Goal: Navigation & Orientation: Find specific page/section

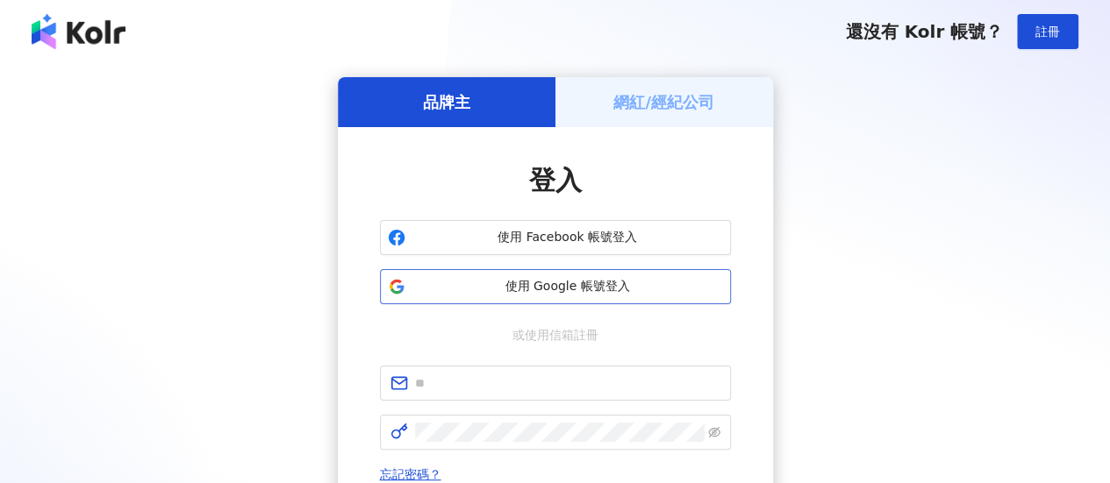
click at [606, 295] on span "使用 Google 帳號登入" at bounding box center [567, 287] width 311 height 18
click at [532, 301] on button "使用 Google 帳號登入" at bounding box center [555, 286] width 351 height 35
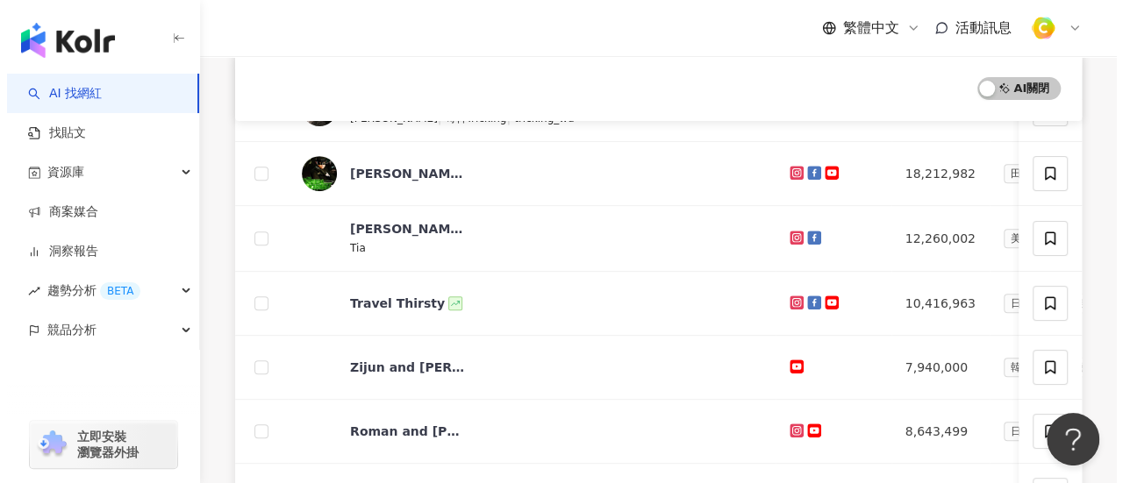
scroll to position [268, 0]
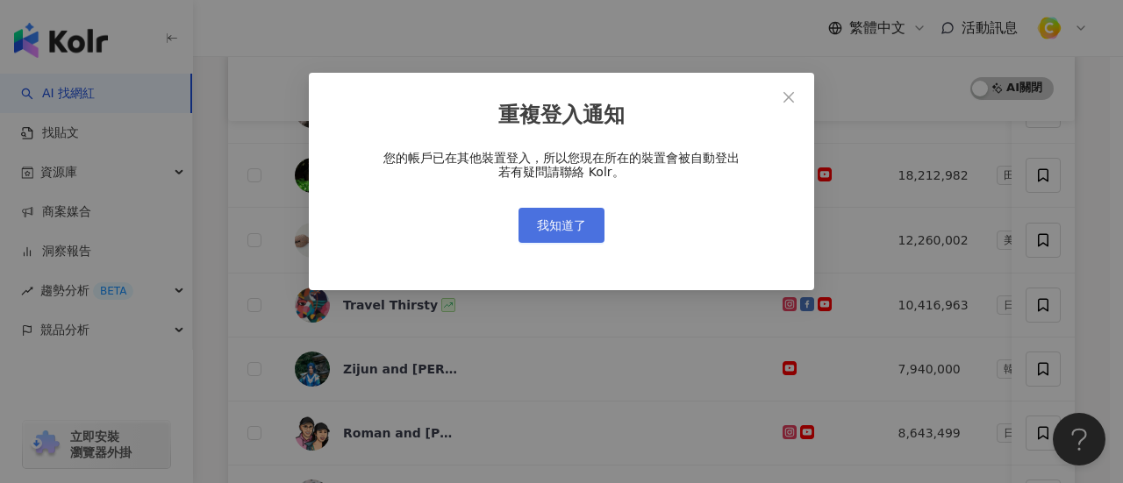
click at [562, 242] on button "我知道了" at bounding box center [562, 225] width 86 height 35
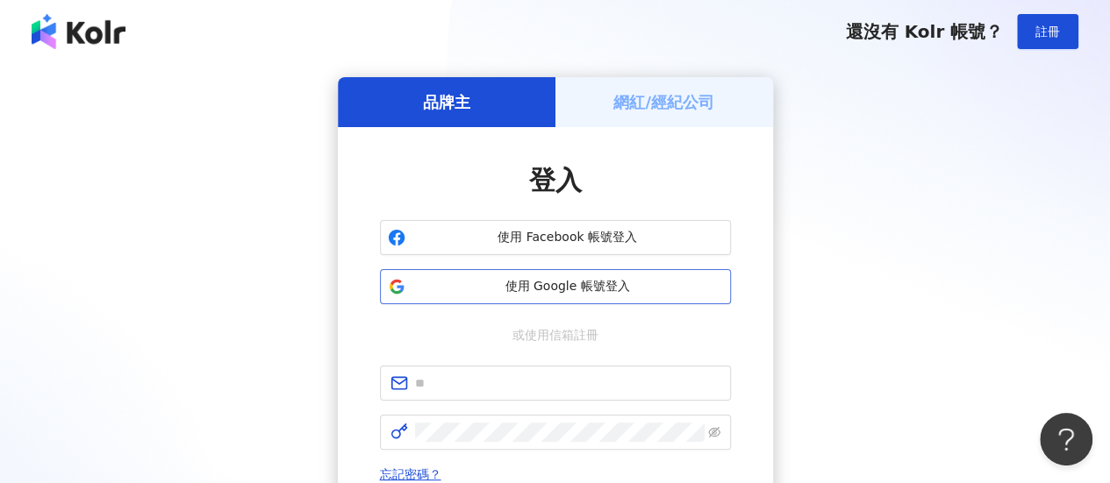
click at [532, 296] on button "使用 Google 帳號登入" at bounding box center [555, 286] width 351 height 35
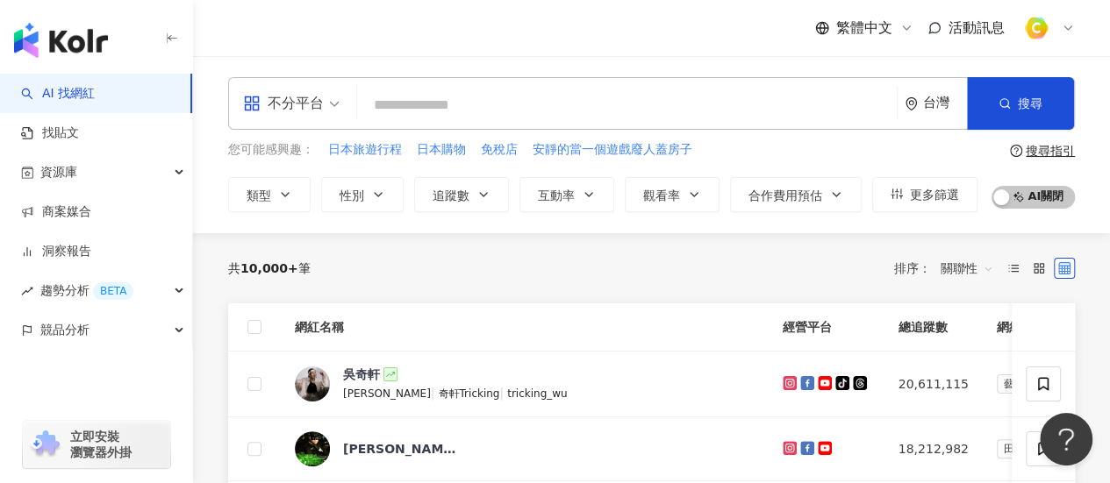
click at [325, 101] on span "不分平台" at bounding box center [291, 103] width 97 height 28
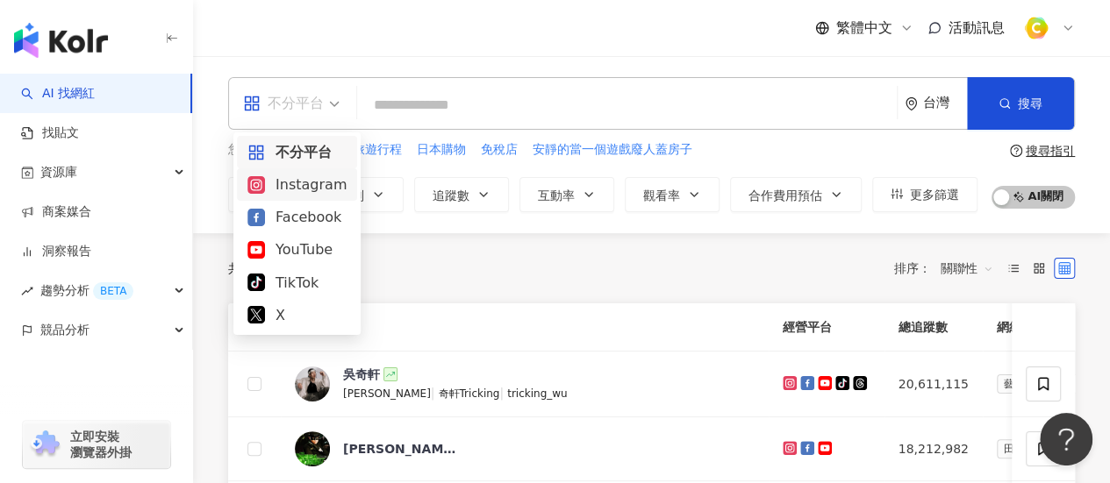
click at [311, 190] on div "Instagram" at bounding box center [296, 185] width 99 height 22
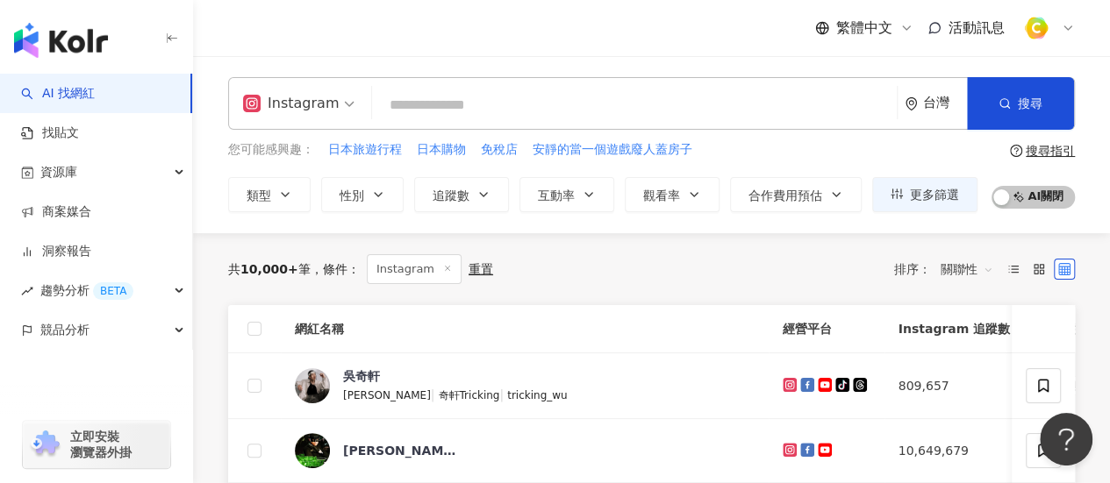
click at [1070, 33] on icon at bounding box center [1068, 28] width 14 height 14
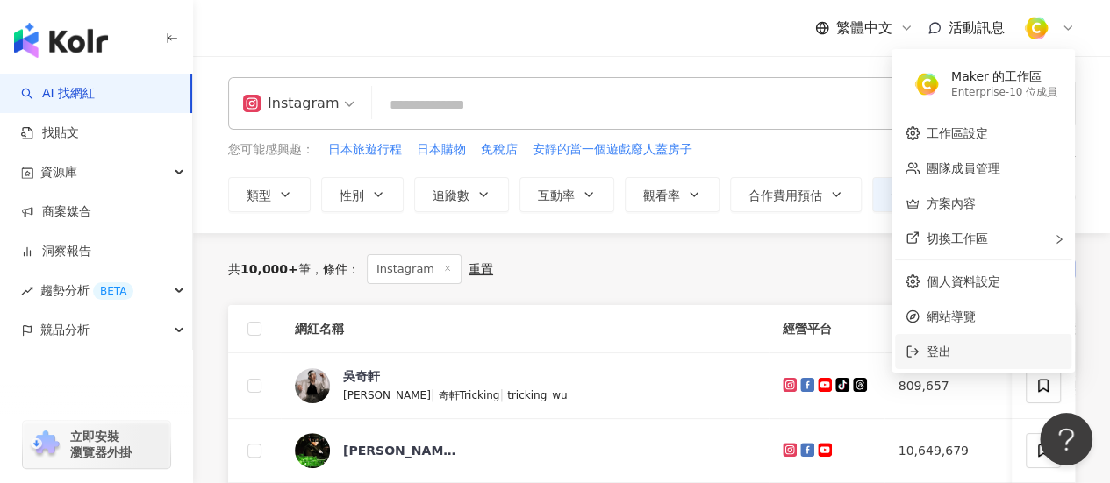
click at [977, 358] on span "登出" at bounding box center [994, 351] width 134 height 19
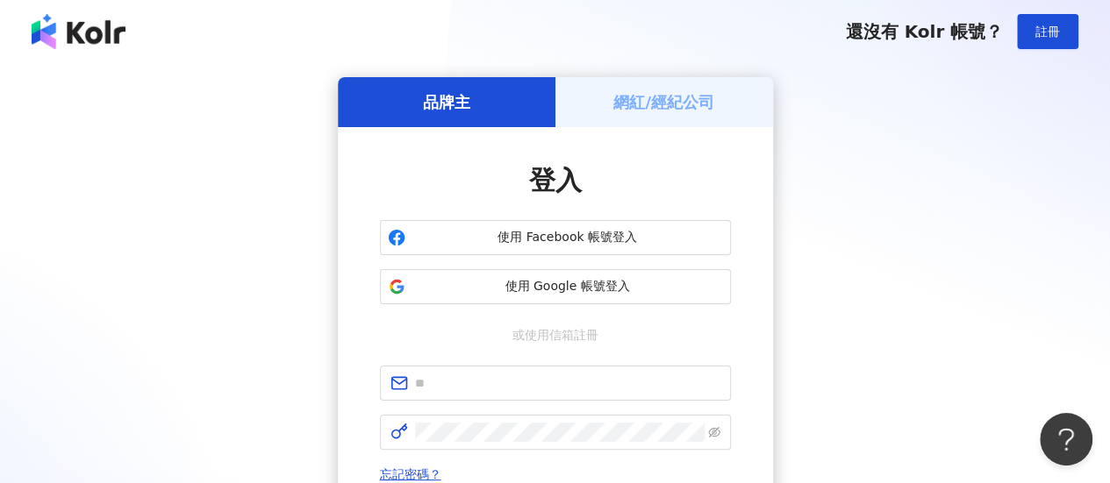
click at [1003, 171] on div "品牌主 網紅/經紀公司 登入 使用 Facebook 帳號登入 使用 Google 帳號登入 或使用信箱註冊 忘記密碼？ 登入 還沒有 Kolr 帳號？ 立即…" at bounding box center [555, 347] width 1068 height 541
